Goal: Task Accomplishment & Management: Manage account settings

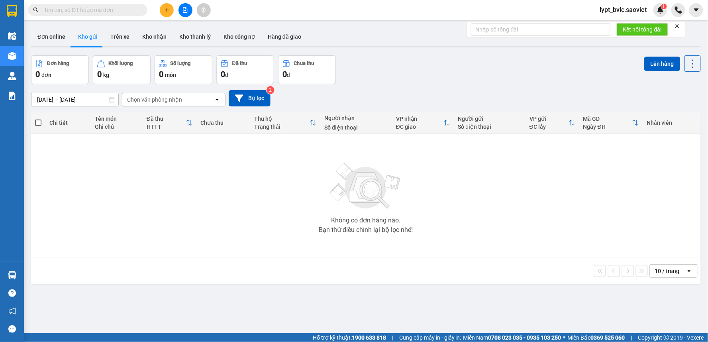
click at [331, 281] on div "10 / trang open" at bounding box center [366, 271] width 670 height 26
click at [278, 211] on div "Không có đơn hàng nào. Bạn thử điều chỉnh lại bộ lọc nhé!" at bounding box center [366, 196] width 662 height 120
click at [184, 8] on icon "file-add" at bounding box center [186, 10] width 6 height 6
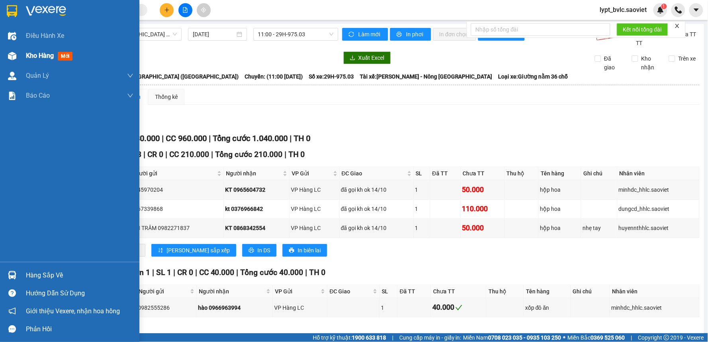
click at [27, 56] on span "Kho hàng" at bounding box center [40, 56] width 28 height 8
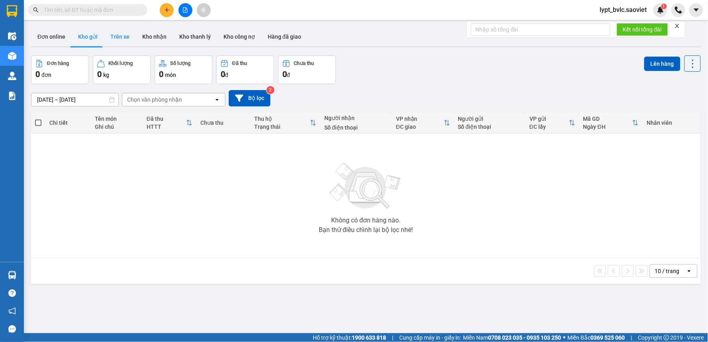
click at [126, 36] on button "Trên xe" at bounding box center [120, 36] width 32 height 19
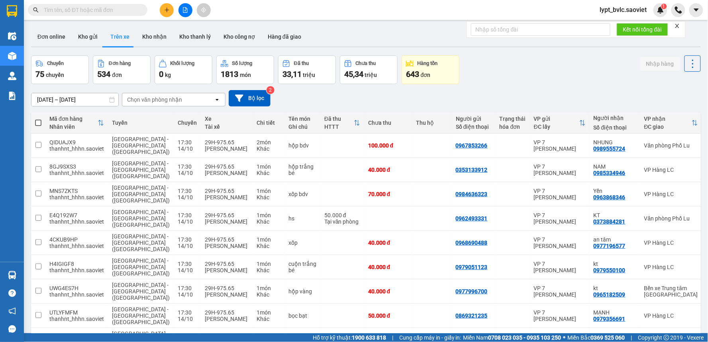
click at [78, 100] on input "[DATE] – [DATE]" at bounding box center [74, 99] width 87 height 13
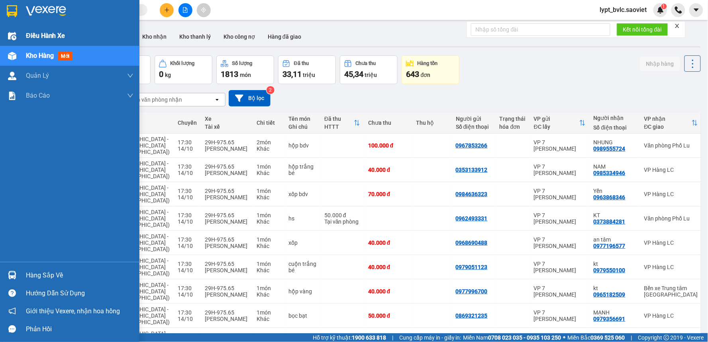
click at [14, 33] on img at bounding box center [12, 36] width 8 height 8
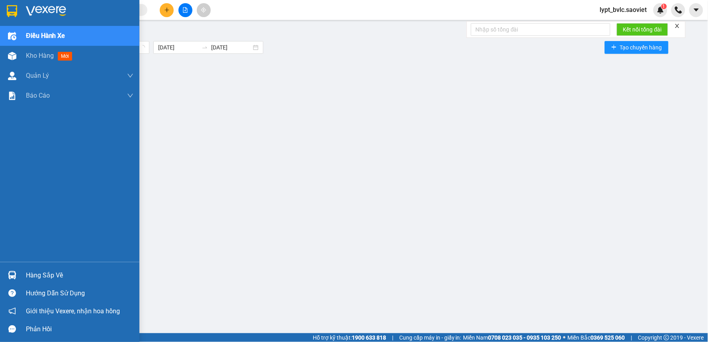
click at [41, 34] on span "Điều hành xe" at bounding box center [45, 36] width 39 height 10
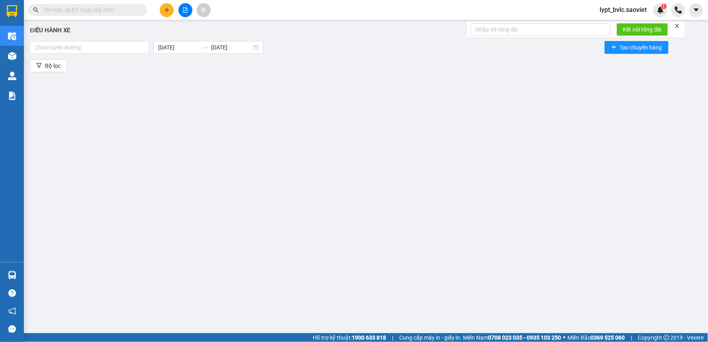
drag, startPoint x: 225, startPoint y: 110, endPoint x: 131, endPoint y: 71, distance: 101.7
click at [221, 110] on div "Điều hành xe Chọn tuyến đường [DATE] [DATE] Tạo chuyến hàng Bộ lọc" at bounding box center [366, 172] width 676 height 297
click at [122, 50] on div at bounding box center [90, 48] width 116 height 10
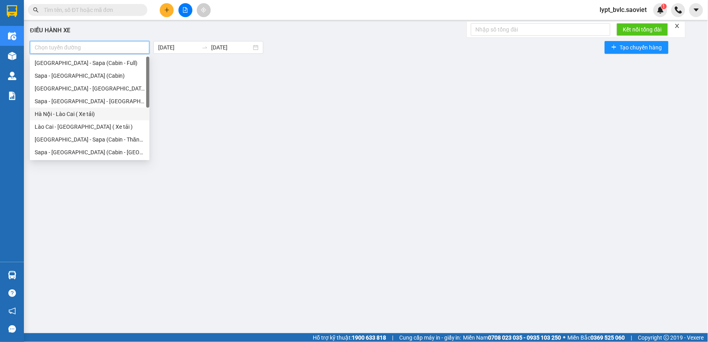
click at [95, 110] on div "Hà Nội - Lào Cai ( Xe tải)" at bounding box center [90, 114] width 110 height 9
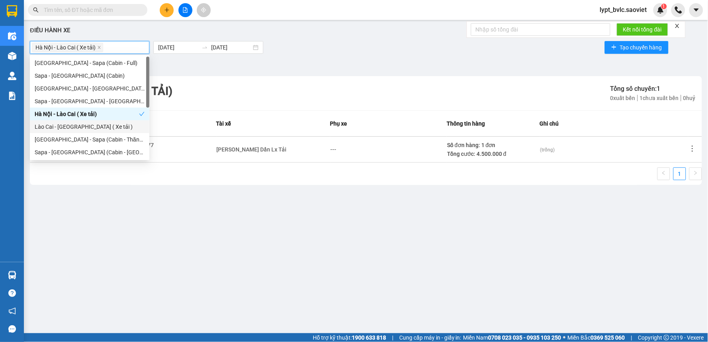
click at [86, 126] on div "Lào Cai - [GEOGRAPHIC_DATA] ( Xe tải )" at bounding box center [90, 126] width 110 height 9
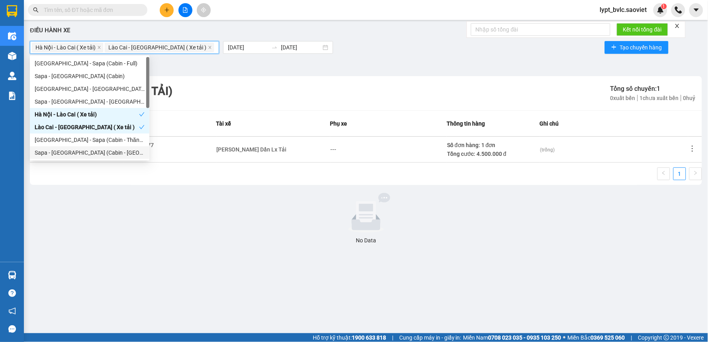
drag, startPoint x: 196, startPoint y: 254, endPoint x: 198, endPoint y: 210, distance: 43.1
click at [197, 251] on div "Điều hành xe [GEOGRAPHIC_DATA] - [GEOGRAPHIC_DATA] ( Xe tải) [GEOGRAPHIC_DATA] …" at bounding box center [366, 172] width 676 height 297
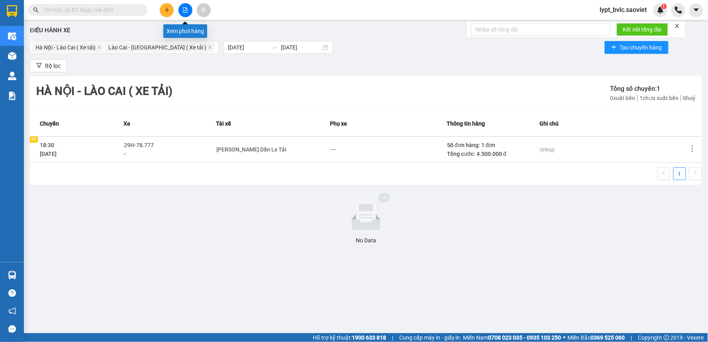
click at [187, 9] on icon "file-add" at bounding box center [185, 10] width 4 height 6
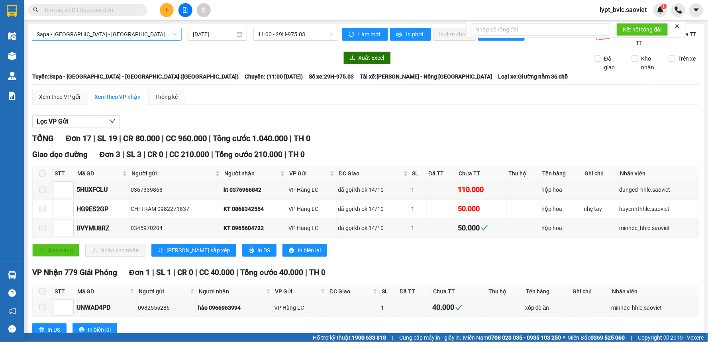
click at [86, 33] on span "Sapa - [GEOGRAPHIC_DATA] - [GEOGRAPHIC_DATA] ([GEOGRAPHIC_DATA])" at bounding box center [107, 34] width 140 height 12
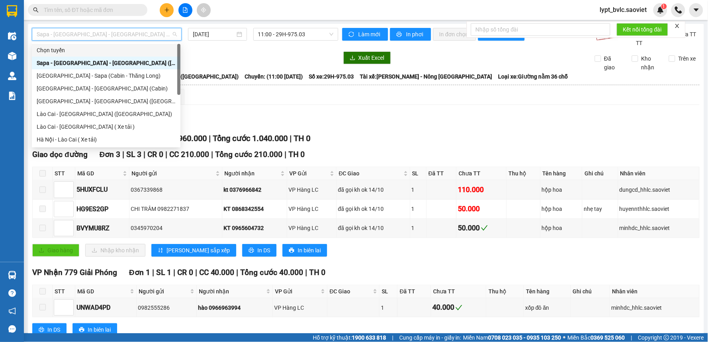
scroll to position [64, 0]
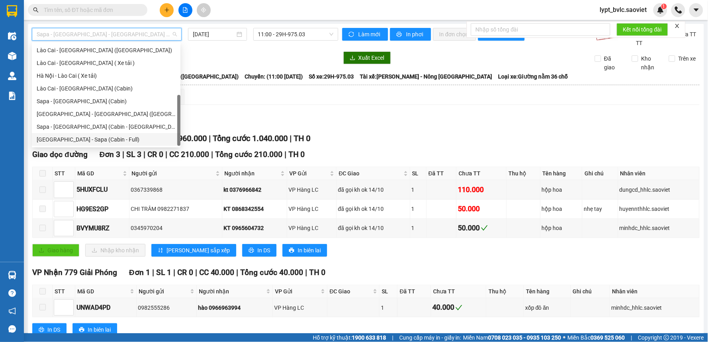
click at [85, 138] on div "[GEOGRAPHIC_DATA] - Sapa (Cabin - Full)" at bounding box center [106, 139] width 139 height 9
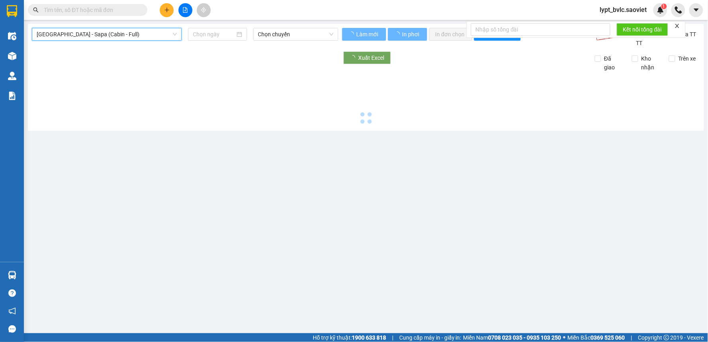
type input "[DATE]"
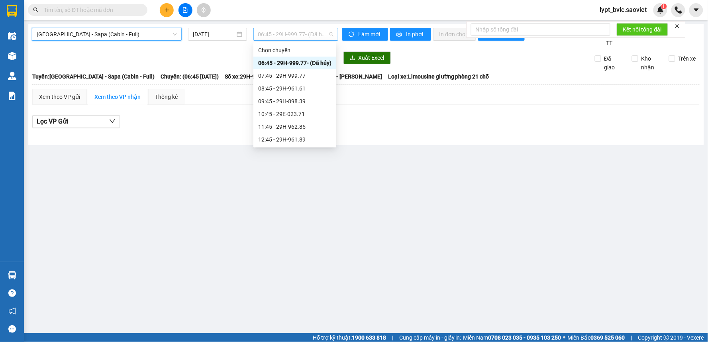
click at [275, 33] on span "06:45 - 29H-999.77 - (Đã hủy)" at bounding box center [295, 34] width 75 height 12
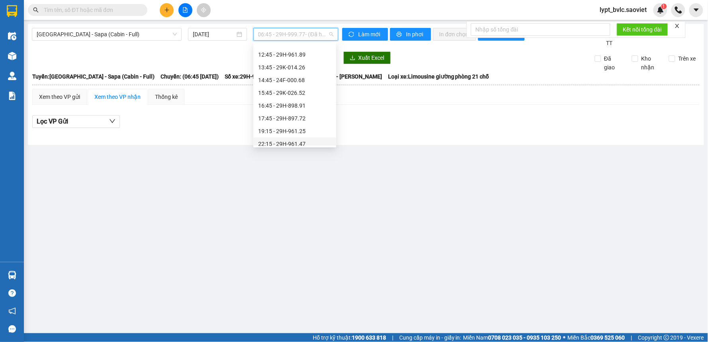
scroll to position [71, 0]
click at [283, 58] on div "11:45 - 29H-962.85" at bounding box center [294, 56] width 73 height 9
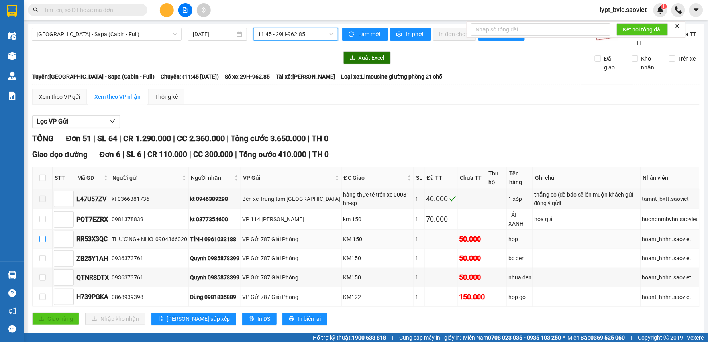
click at [42, 239] on input "checkbox" at bounding box center [42, 239] width 6 height 6
checkbox input "true"
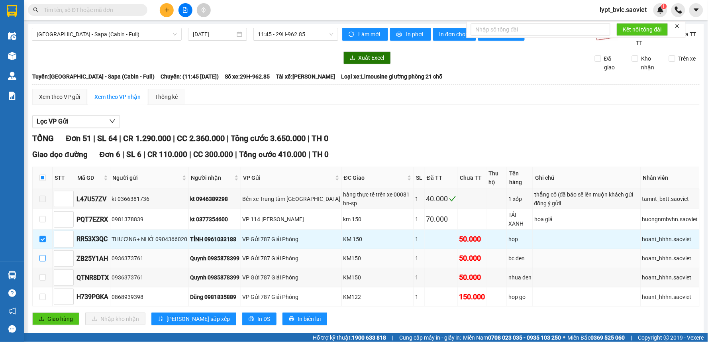
click at [41, 260] on input "checkbox" at bounding box center [42, 258] width 6 height 6
checkbox input "true"
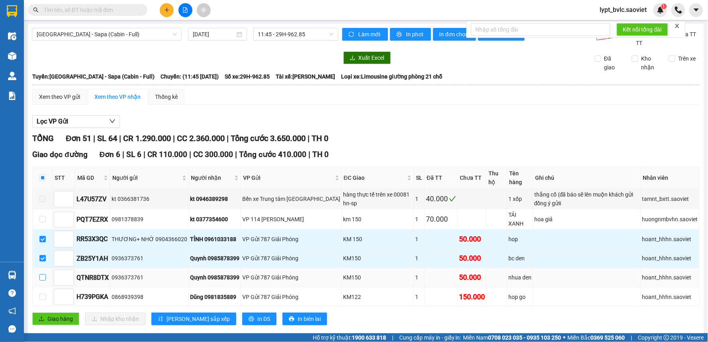
click at [41, 279] on input "checkbox" at bounding box center [42, 277] width 6 height 6
checkbox input "true"
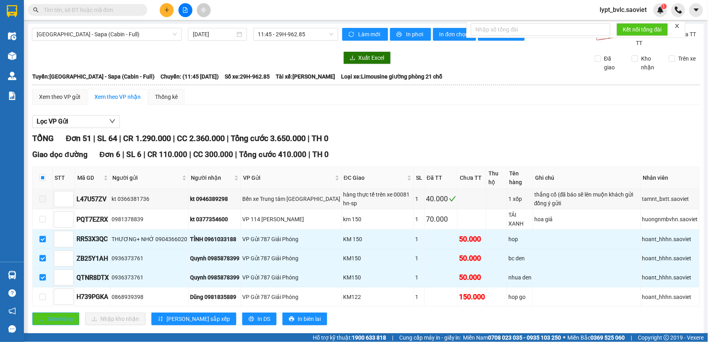
click at [54, 318] on span "Giao hàng" at bounding box center [60, 318] width 26 height 9
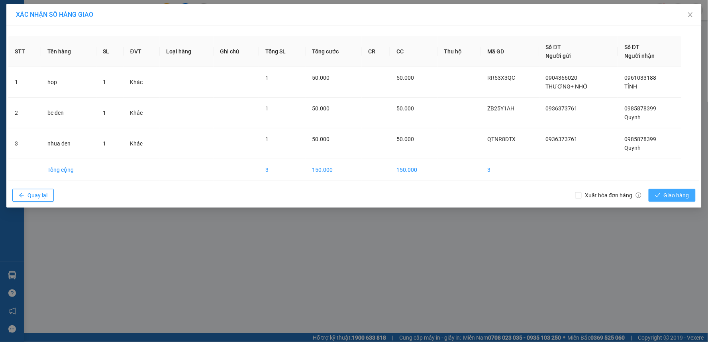
click at [658, 190] on button "Giao hàng" at bounding box center [672, 195] width 47 height 13
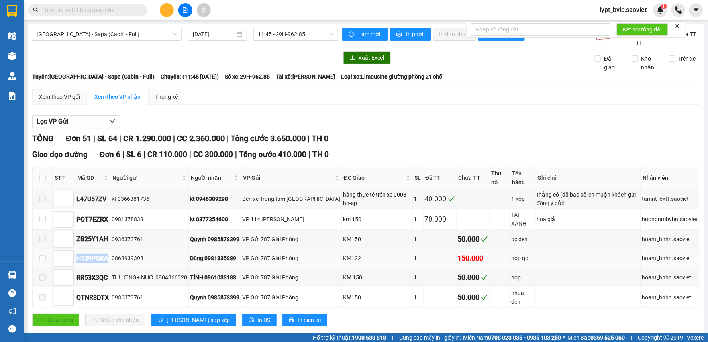
drag, startPoint x: 108, startPoint y: 258, endPoint x: 53, endPoint y: 254, distance: 55.9
click at [53, 254] on tr "H739PGKA 0868939398 Dũng 0981835889 VP Gửi 787 Giải Phóng KM122 1 150.000 hop g…" at bounding box center [366, 258] width 667 height 19
copy tr "H739PGKA"
click at [132, 8] on input "text" at bounding box center [91, 10] width 94 height 9
paste input "H739PGKA"
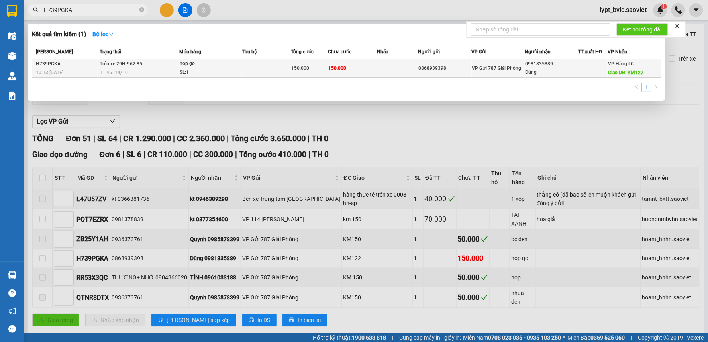
type input "H739PGKA"
click at [399, 61] on td at bounding box center [397, 68] width 41 height 19
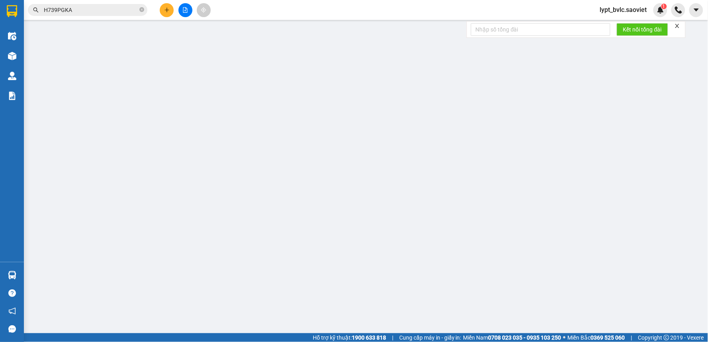
type input "0868939398"
type input "0981835889"
type input "Dũng"
type input "KM122"
type input "0"
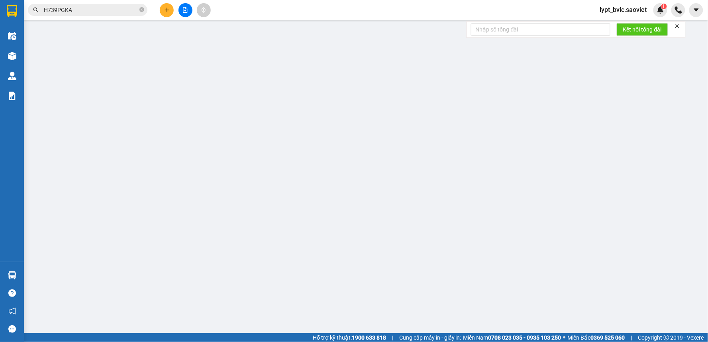
type input "150.000"
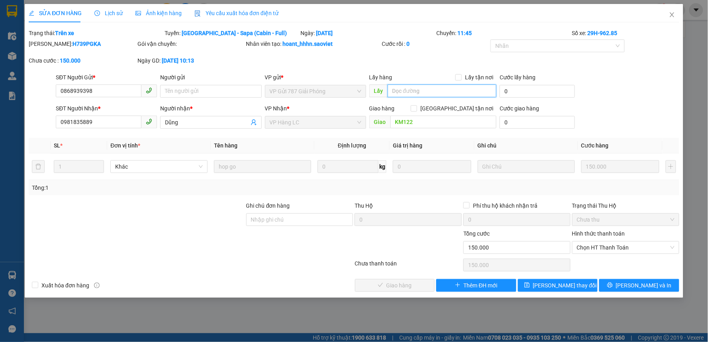
click at [430, 92] on input "text" at bounding box center [442, 91] width 109 height 13
type input "CHÍNH"
drag, startPoint x: 277, startPoint y: 322, endPoint x: 281, endPoint y: 327, distance: 7.3
click at [281, 327] on div "SỬA ĐƠN HÀNG Lịch sử Ảnh kiện hàng Yêu cầu xuất hóa đơn điện tử Total Paid Fee …" at bounding box center [354, 171] width 708 height 342
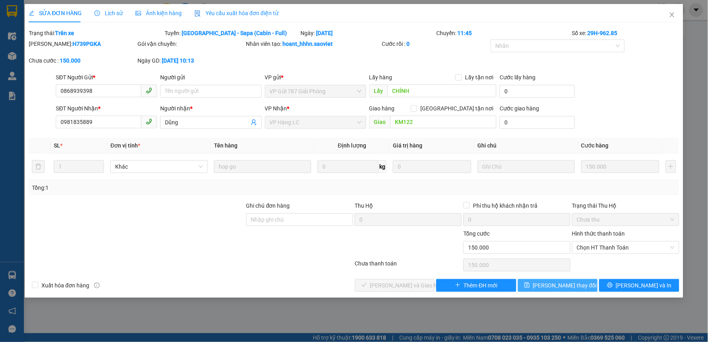
click at [548, 287] on span "[PERSON_NAME] thay đổi" at bounding box center [565, 285] width 64 height 9
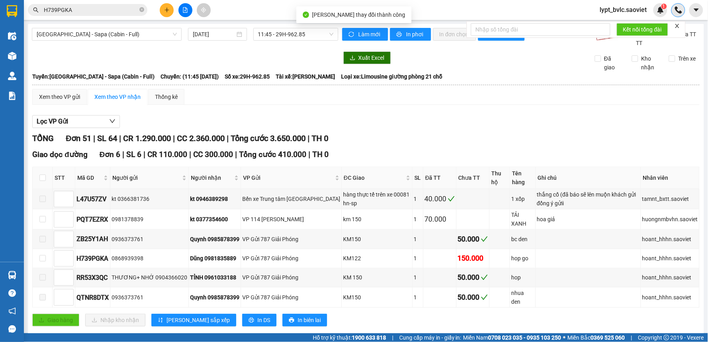
click at [672, 13] on div at bounding box center [679, 10] width 14 height 14
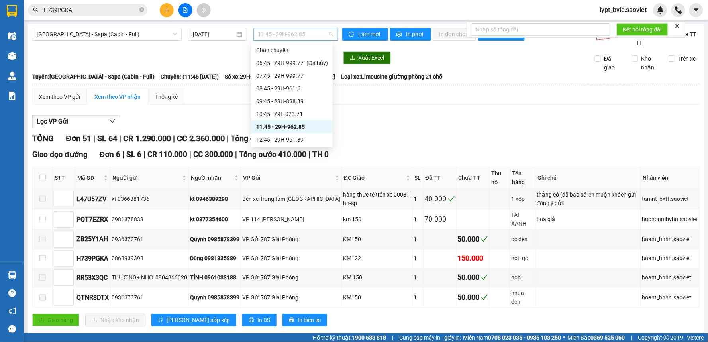
click at [287, 33] on span "11:45 - 29H-962.85" at bounding box center [295, 34] width 75 height 12
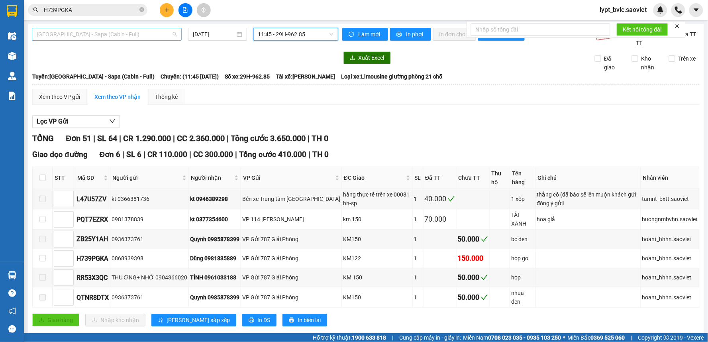
click at [86, 34] on span "[GEOGRAPHIC_DATA] - Sapa (Cabin - Full)" at bounding box center [107, 34] width 140 height 12
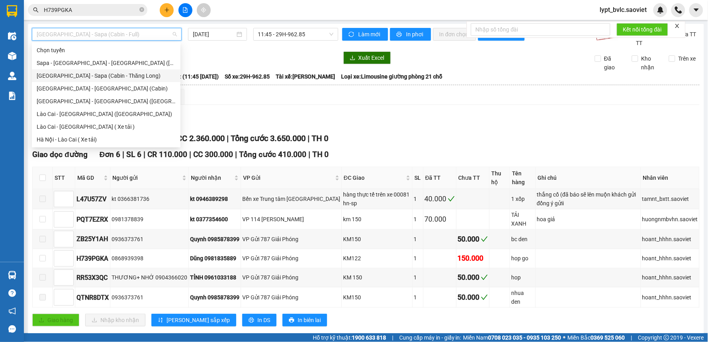
click at [108, 77] on div "[GEOGRAPHIC_DATA] - Sapa (Cabin - Thăng Long)" at bounding box center [106, 75] width 139 height 9
type input "[DATE]"
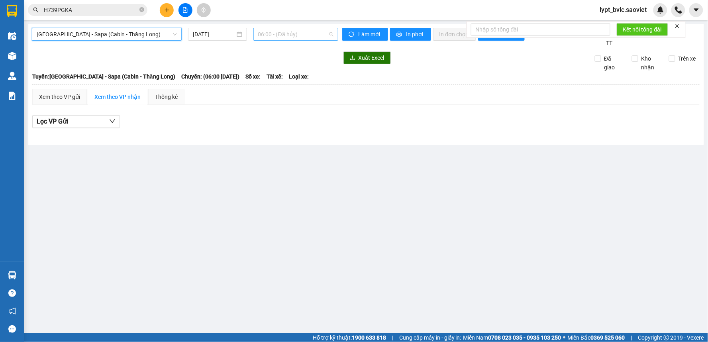
click at [300, 36] on span "06:00 - (Đã hủy)" at bounding box center [295, 34] width 75 height 12
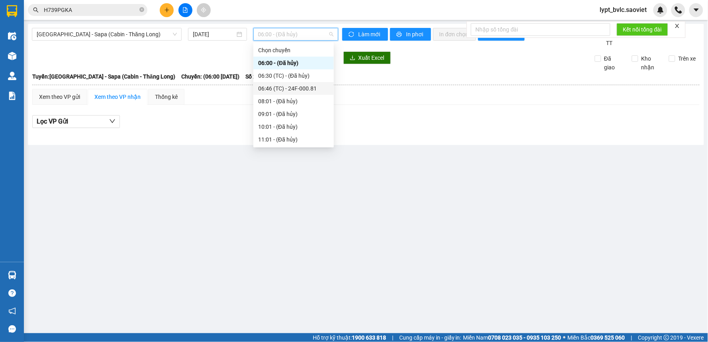
click at [304, 88] on div "06:46 (TC) - 24F-000.81" at bounding box center [293, 88] width 71 height 9
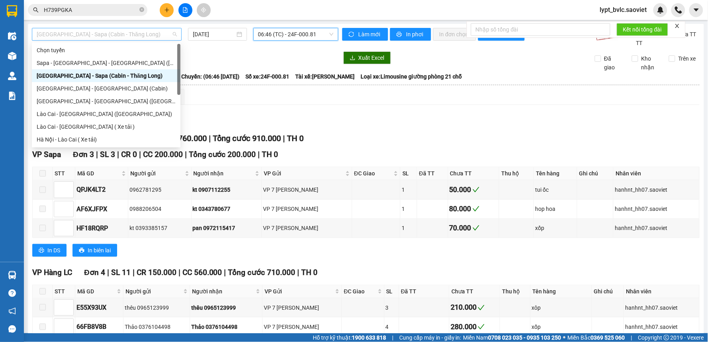
click at [110, 33] on span "[GEOGRAPHIC_DATA] - Sapa (Cabin - Thăng Long)" at bounding box center [107, 34] width 140 height 12
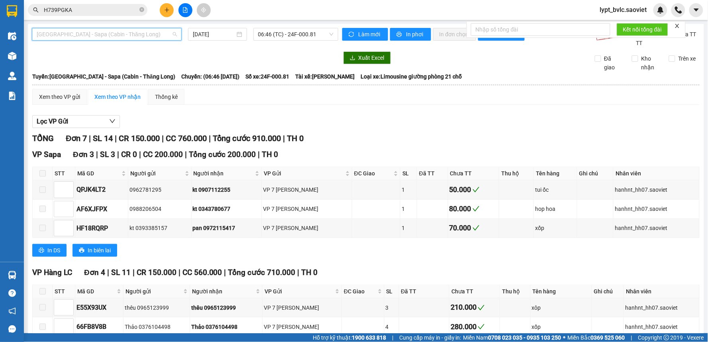
click at [105, 31] on span "[GEOGRAPHIC_DATA] - Sapa (Cabin - Thăng Long)" at bounding box center [107, 34] width 140 height 12
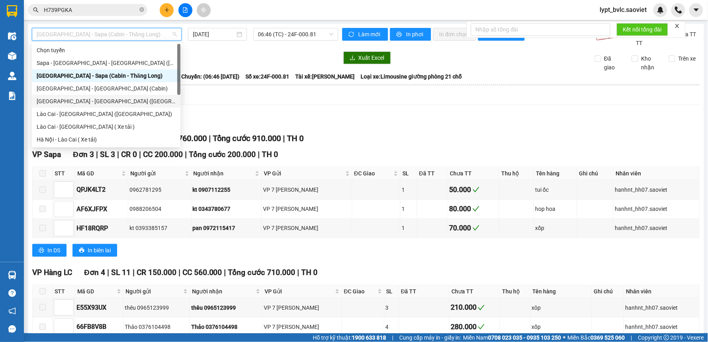
scroll to position [64, 0]
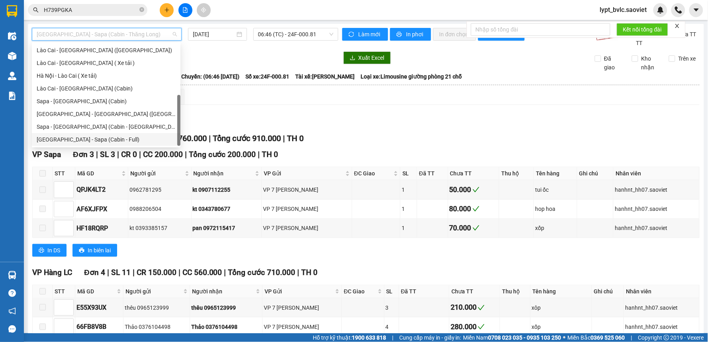
click at [85, 138] on div "[GEOGRAPHIC_DATA] - Sapa (Cabin - Full)" at bounding box center [106, 139] width 139 height 9
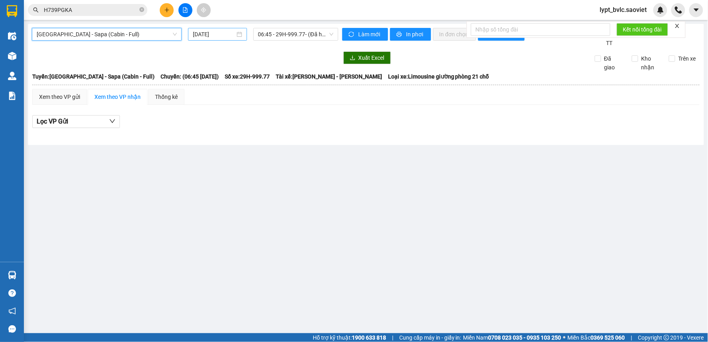
click at [198, 35] on input "[DATE]" at bounding box center [214, 34] width 42 height 9
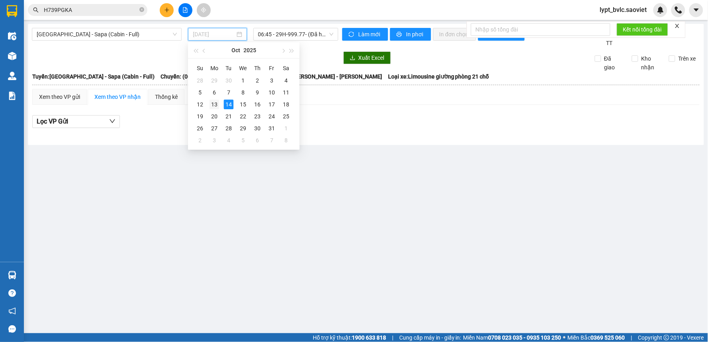
click at [216, 102] on div "13" at bounding box center [215, 105] width 10 height 10
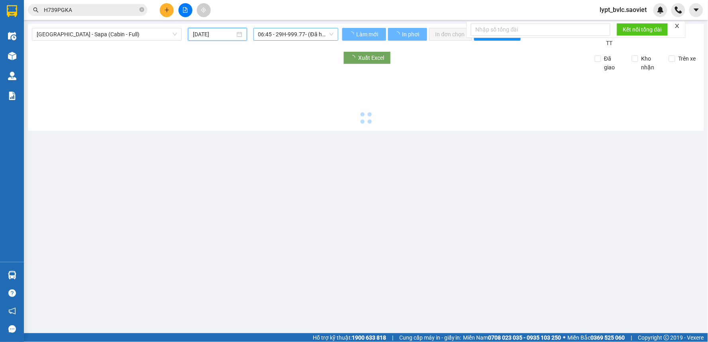
type input "[DATE]"
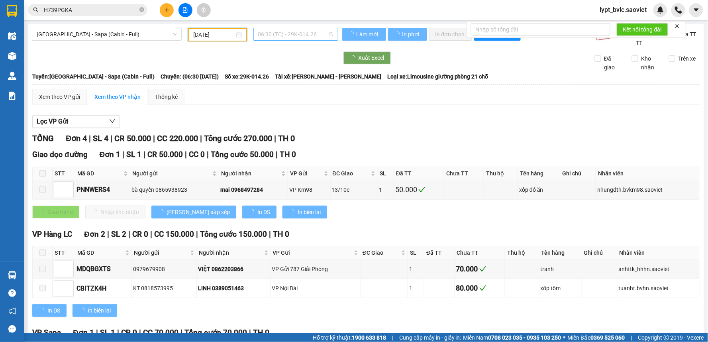
click at [283, 28] on div "06:30 (TC) - 29K-014.26" at bounding box center [296, 34] width 85 height 13
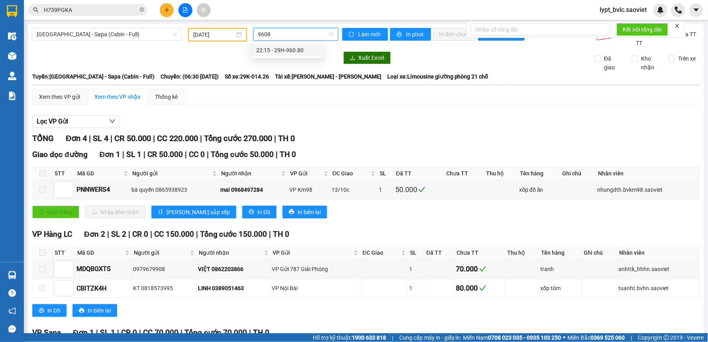
type input "96080"
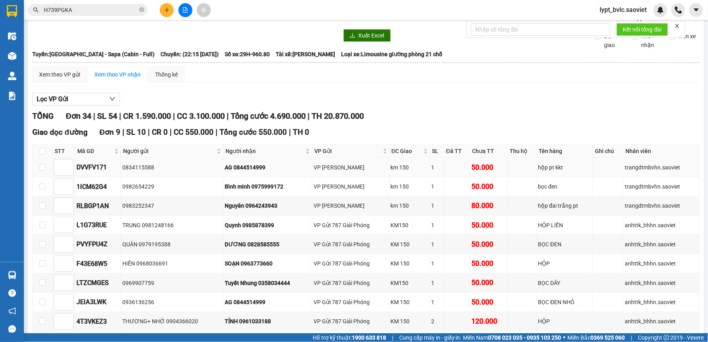
scroll to position [44, 0]
